Goal: Book appointment/travel/reservation

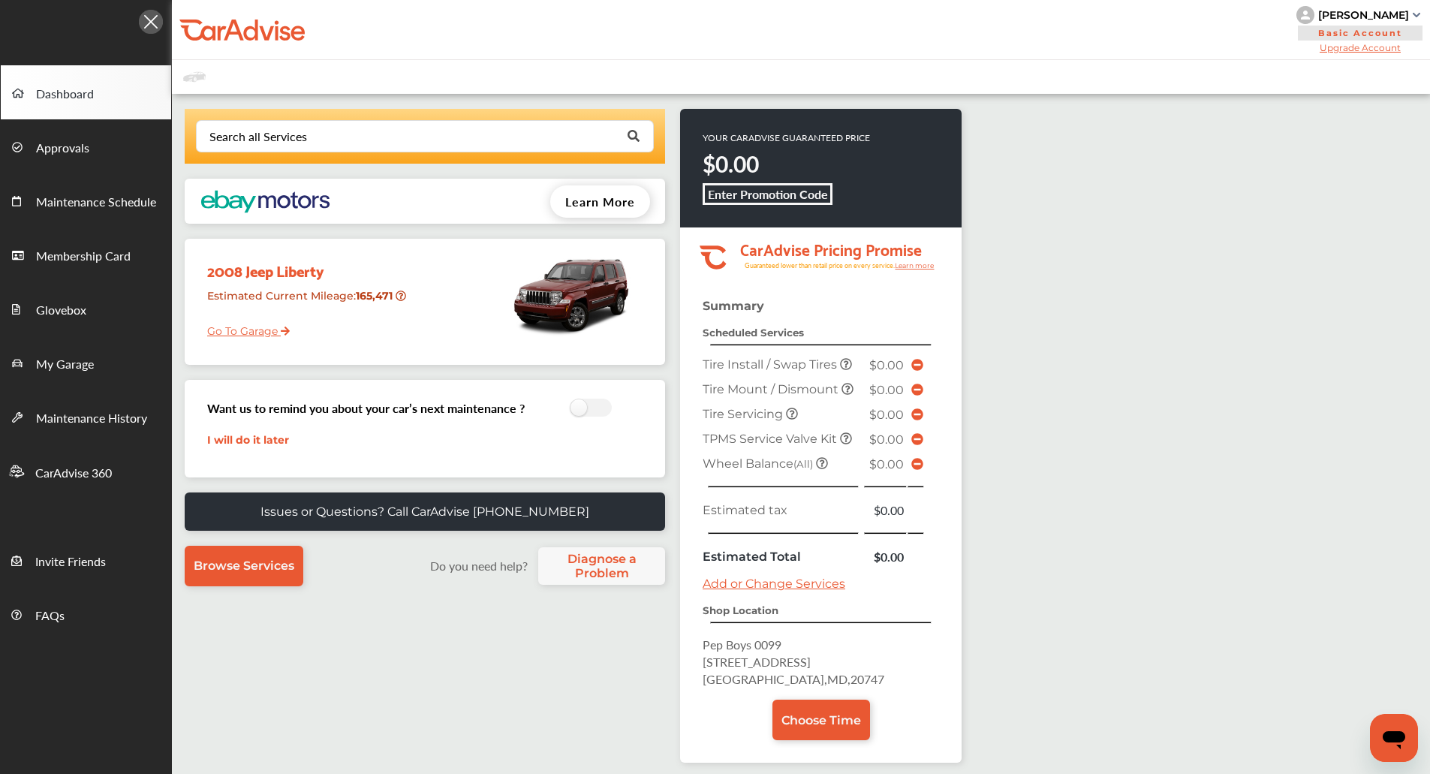
click at [257, 732] on div "Search all Services Looking for something we don’t seem to have? Contact us. .s…" at bounding box center [567, 515] width 790 height 813
click at [1164, 437] on div "Search all Services Looking for something we don’t seem to have? Contact us. .s…" at bounding box center [801, 515] width 1258 height 843
click at [59, 338] on link "My Garage" at bounding box center [86, 362] width 170 height 54
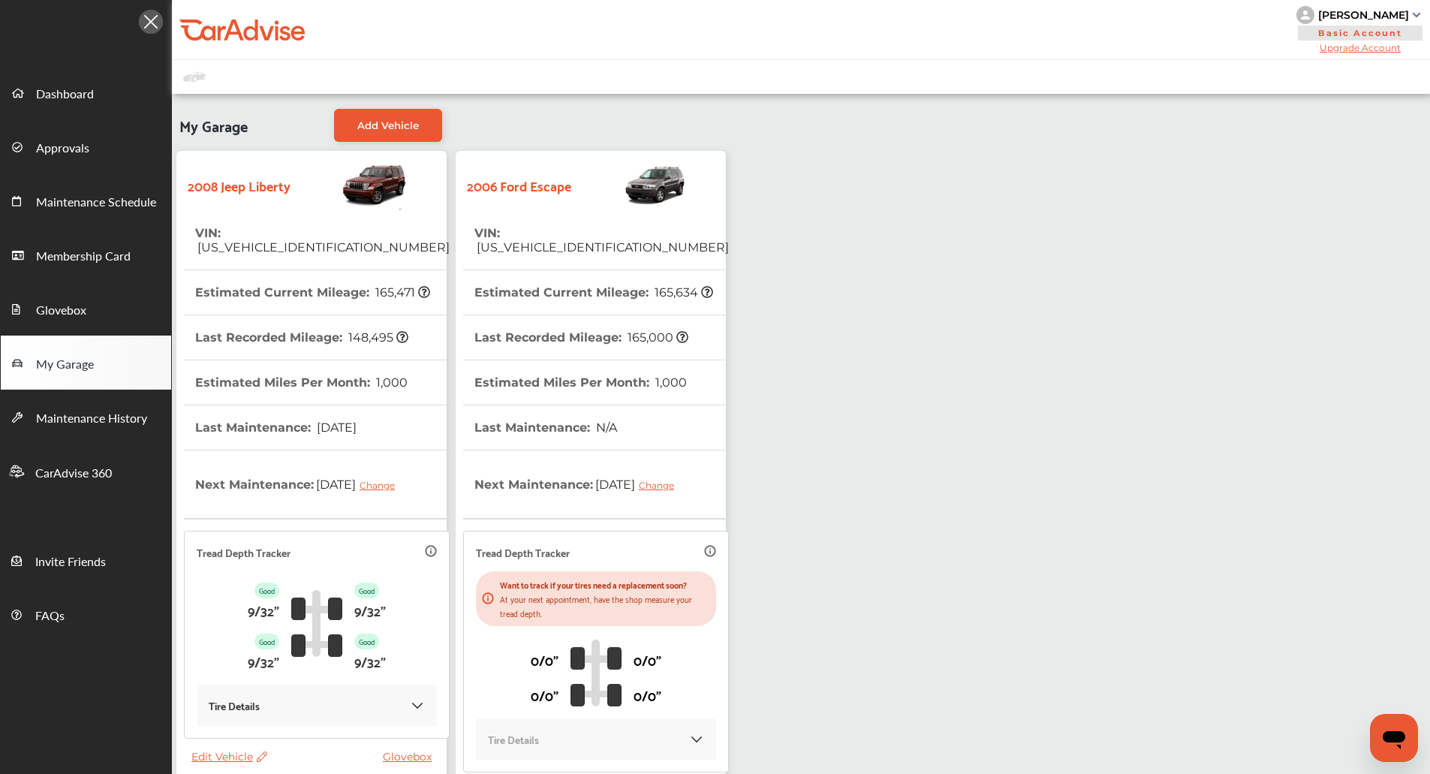
click at [602, 330] on th "Last Recorded Mileage : 165,000" at bounding box center [581, 337] width 214 height 44
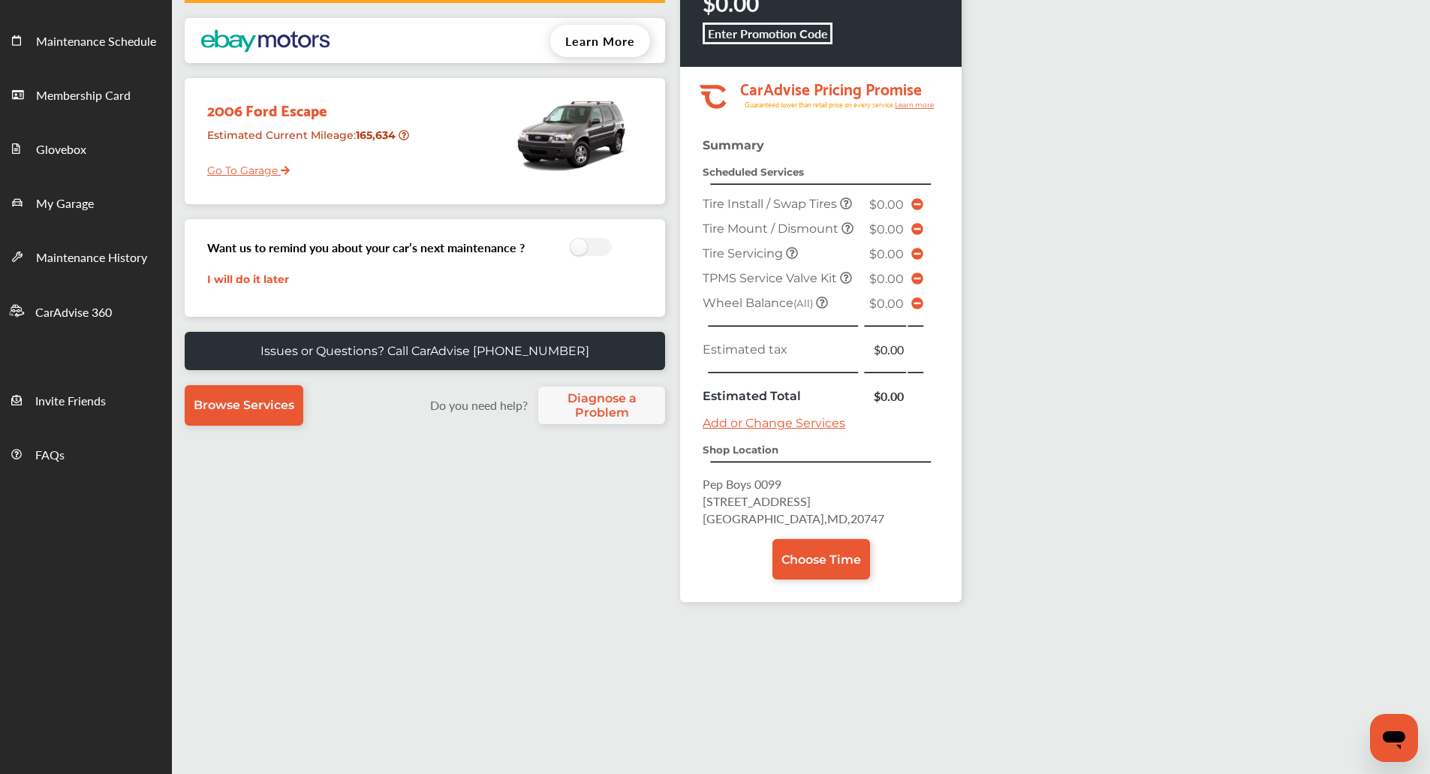
scroll to position [161, 0]
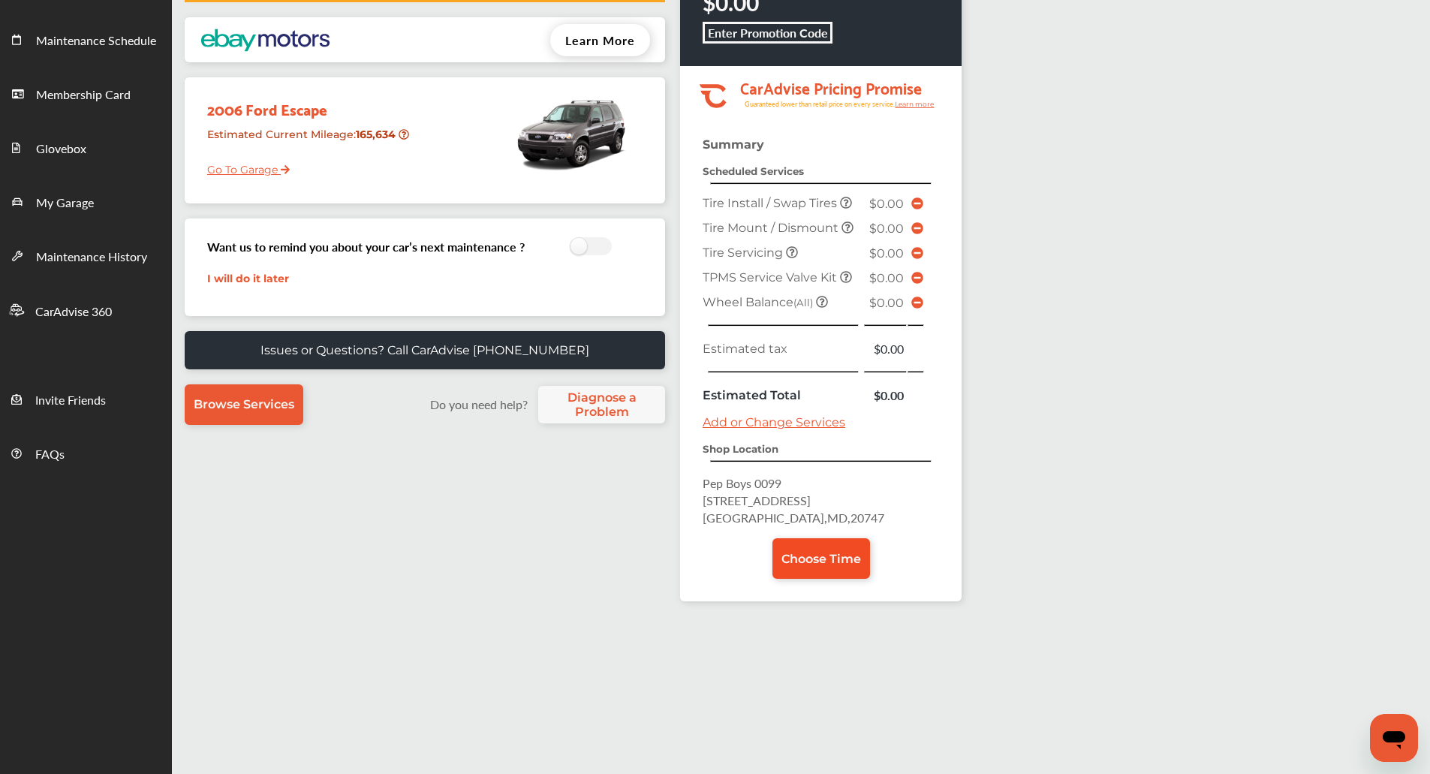
click at [808, 566] on link "Choose Time" at bounding box center [821, 558] width 98 height 41
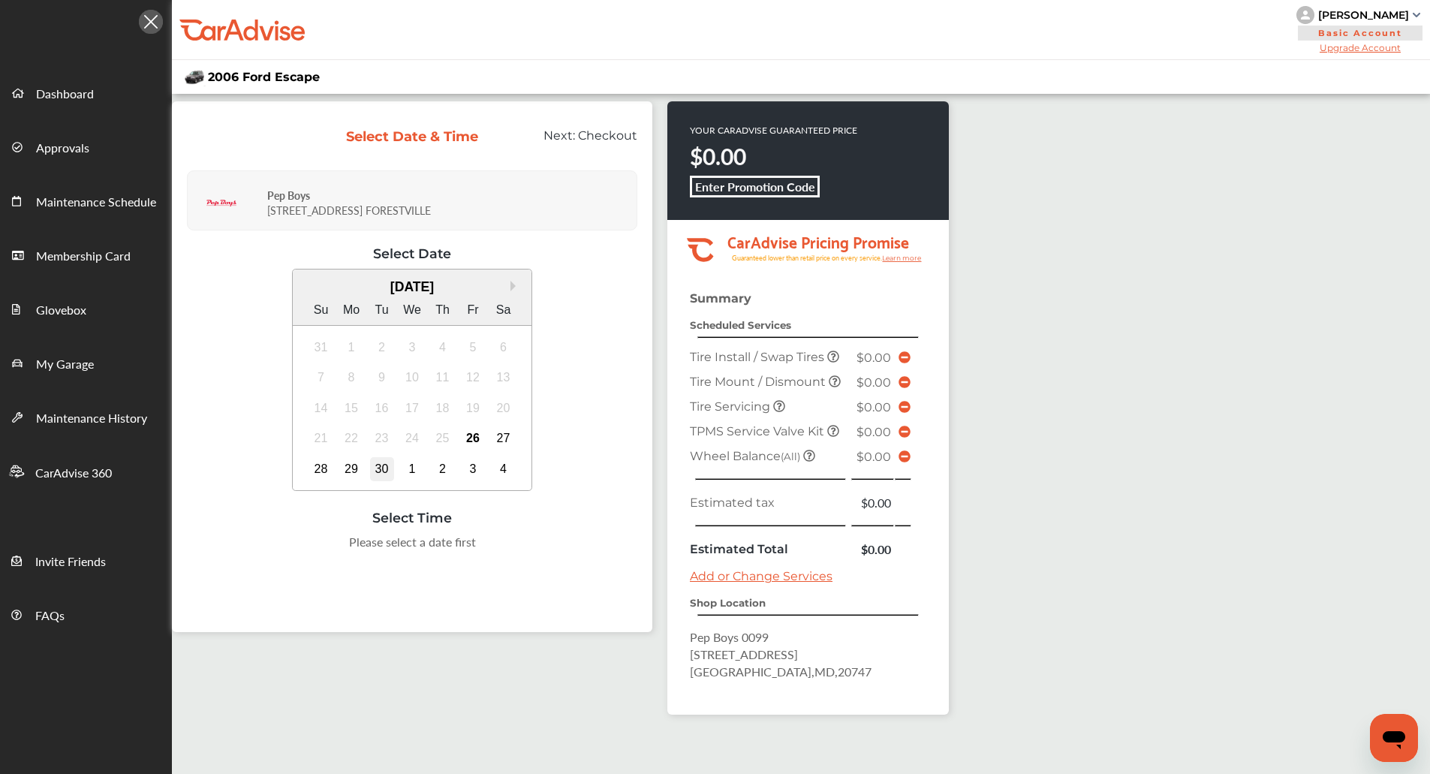
click at [387, 462] on div "30" at bounding box center [382, 469] width 24 height 24
click at [299, 582] on div "2:00 PM" at bounding box center [299, 580] width 71 height 27
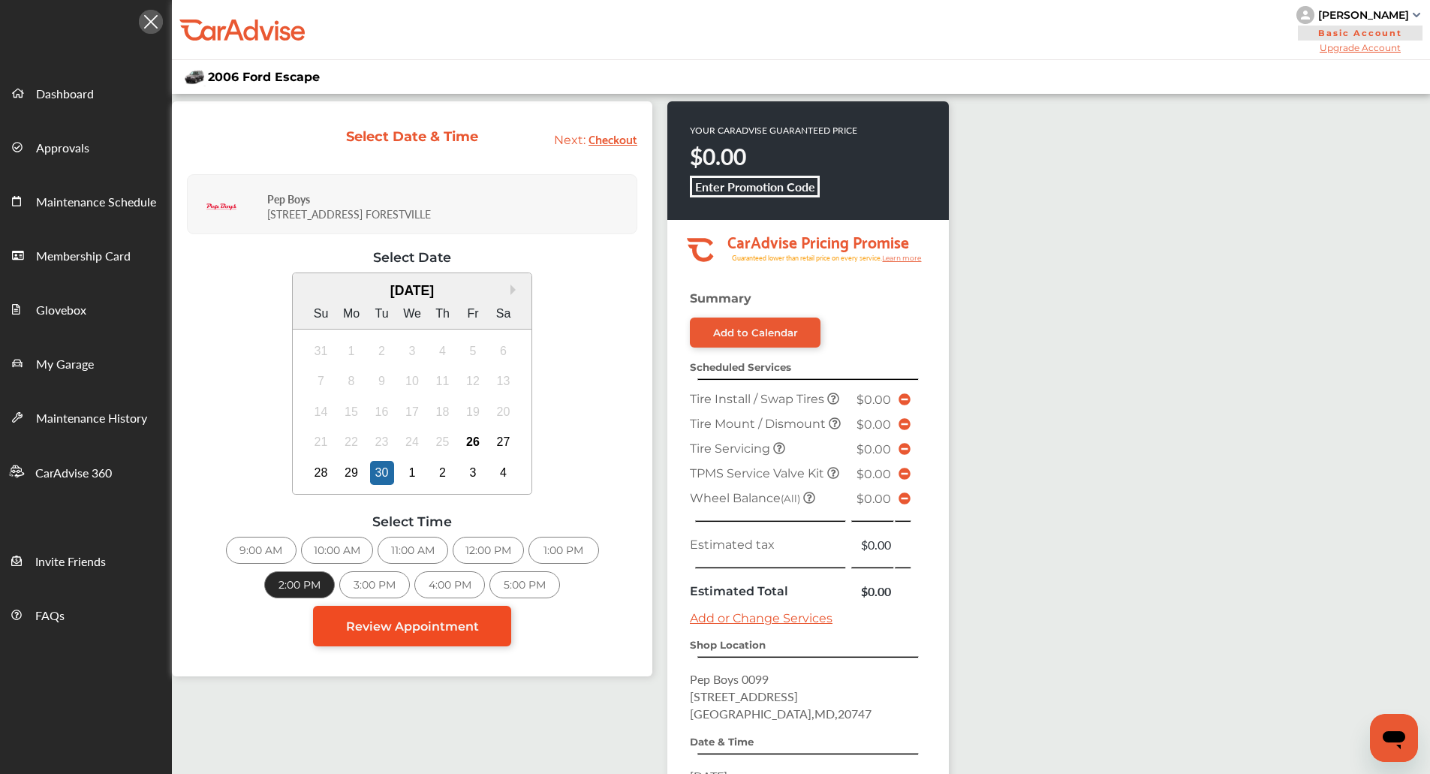
click at [494, 618] on link "Review Appointment" at bounding box center [412, 626] width 198 height 41
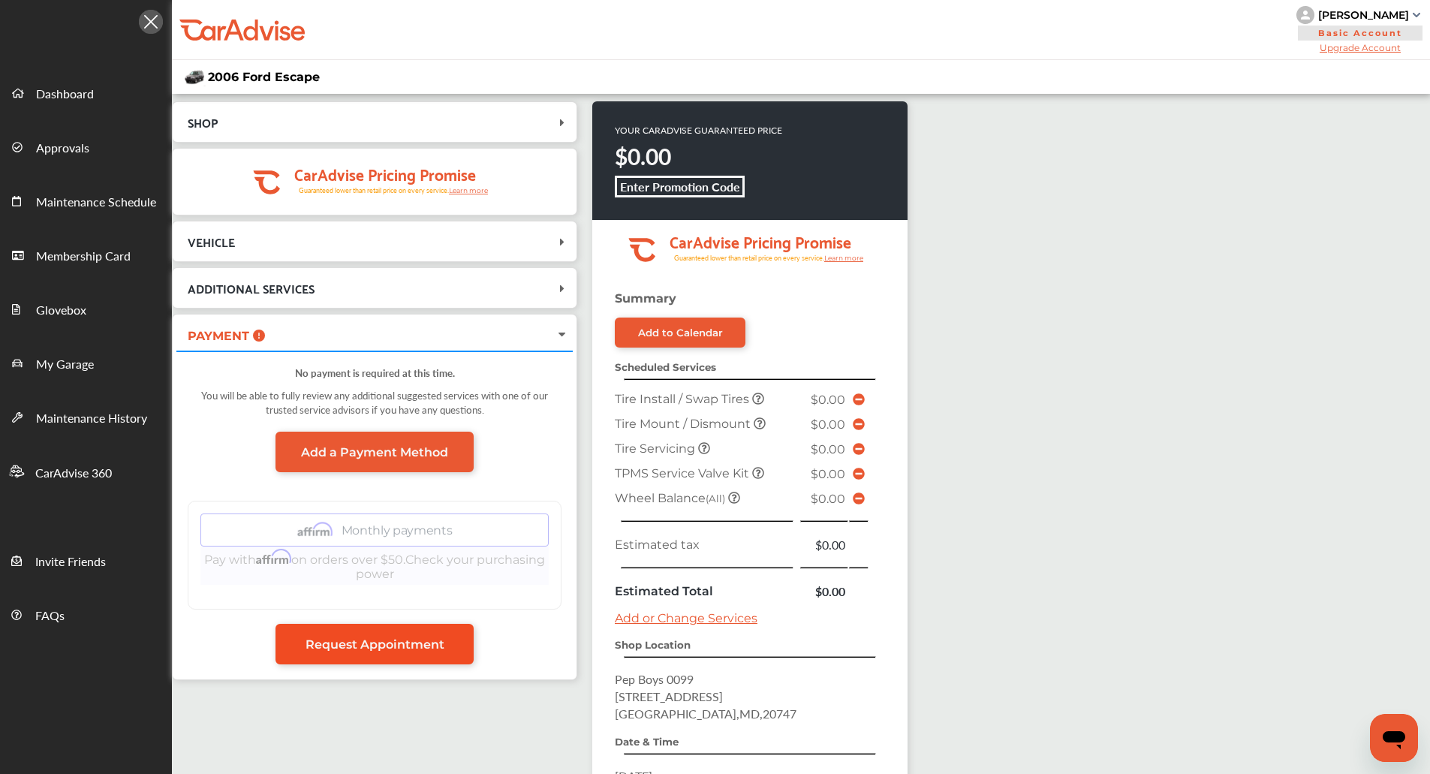
click at [428, 637] on span "Request Appointment" at bounding box center [374, 644] width 139 height 14
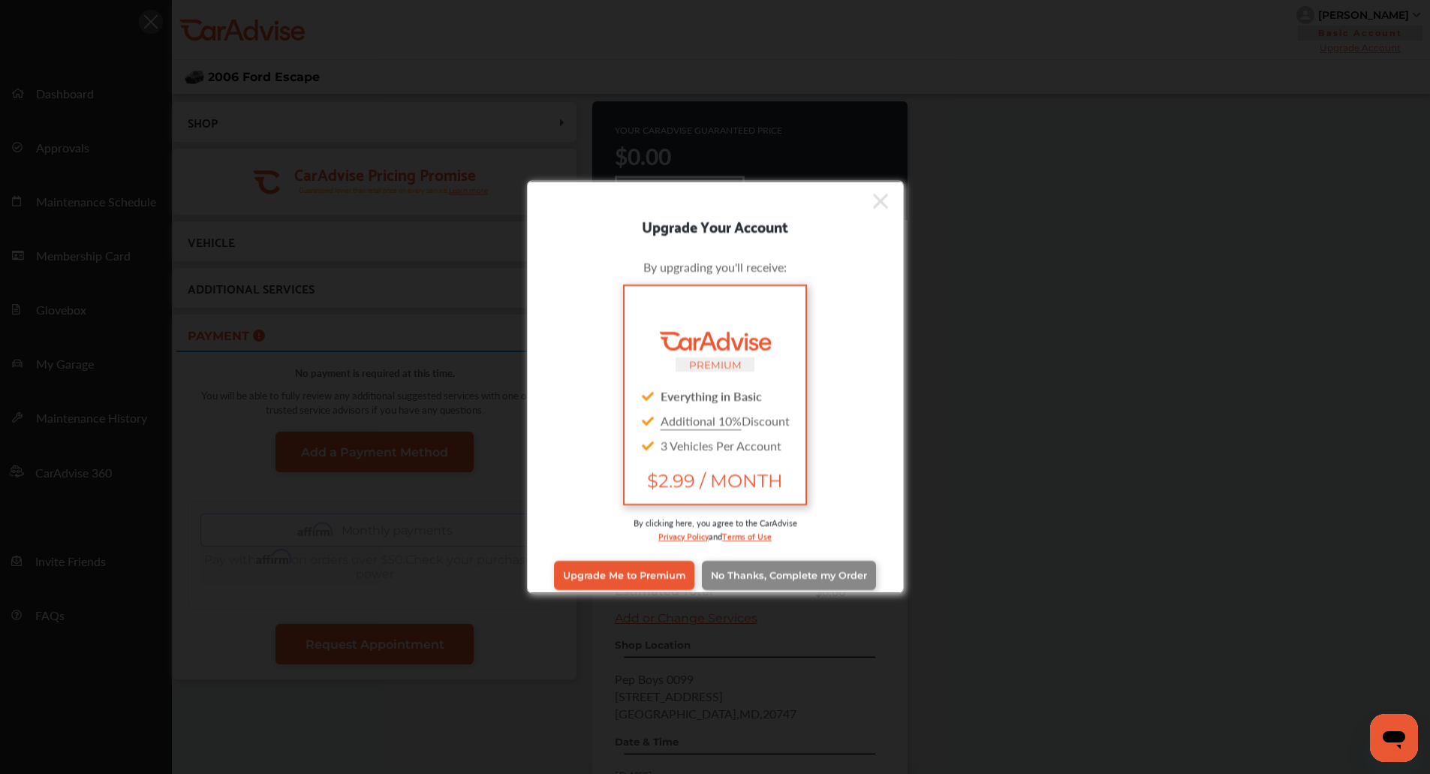
click at [817, 570] on span "No Thanks, Complete my Order" at bounding box center [789, 575] width 156 height 11
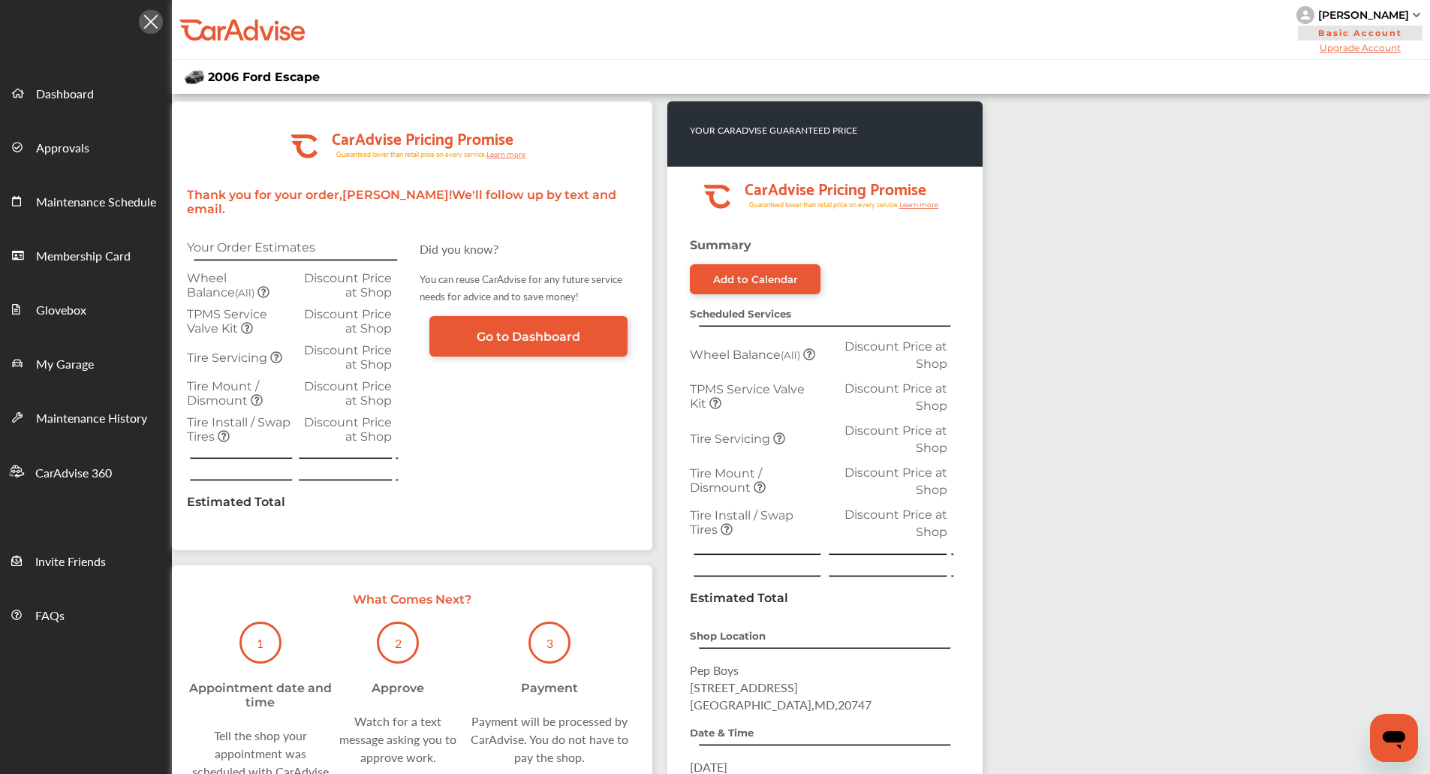
click at [1072, 659] on div ".cls-1 { clip-path: url(#clip-Pricing_Promise_Banner); } .cls-2 { fill: #fff; }…" at bounding box center [801, 508] width 1258 height 828
